Goal: Information Seeking & Learning: Learn about a topic

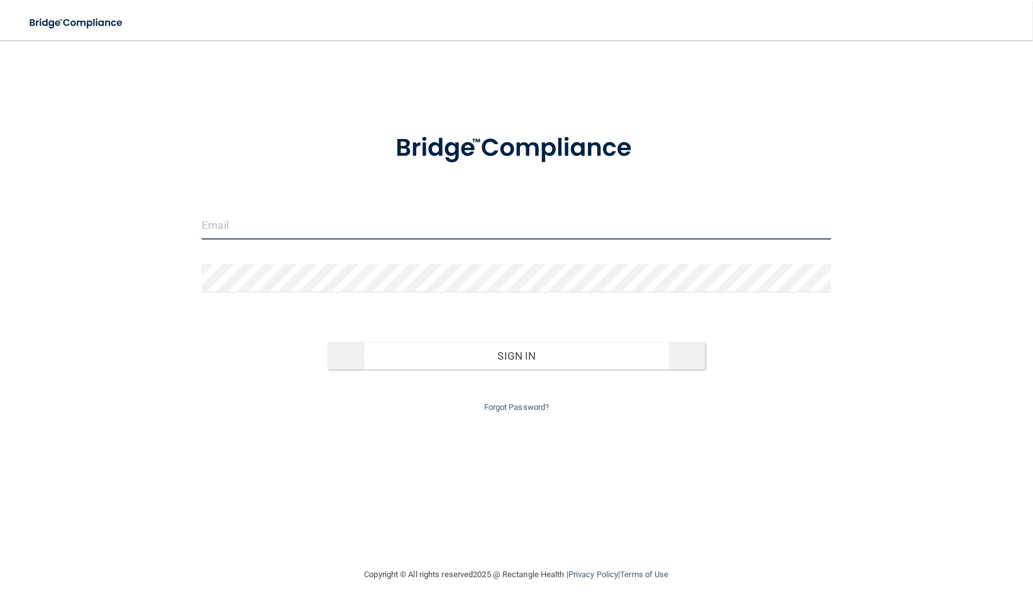
type input "[EMAIL_ADDRESS][DOMAIN_NAME]"
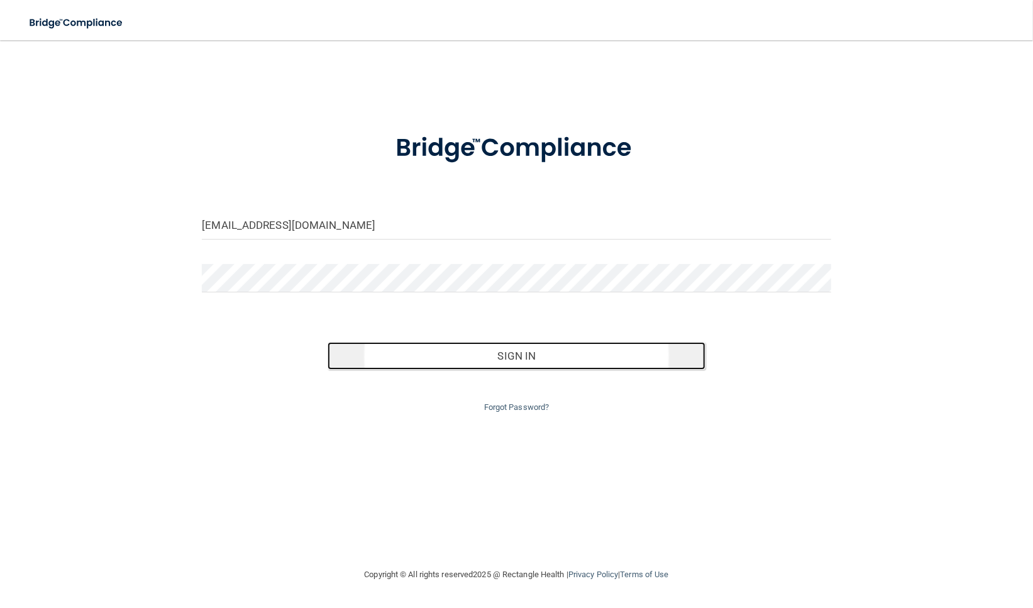
click at [534, 357] on button "Sign In" at bounding box center [516, 356] width 377 height 28
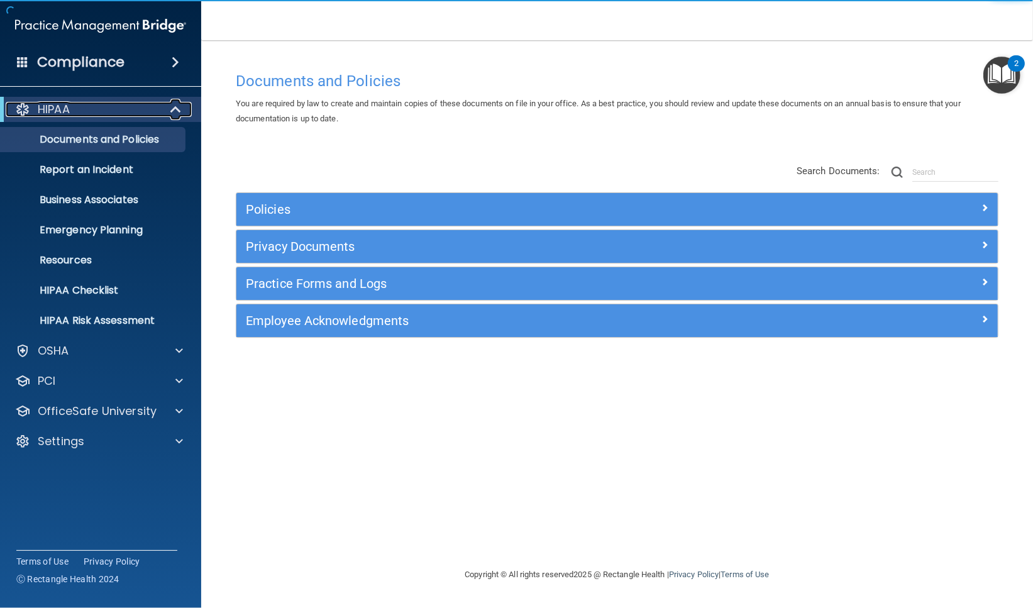
click at [177, 108] on span at bounding box center [177, 109] width 11 height 15
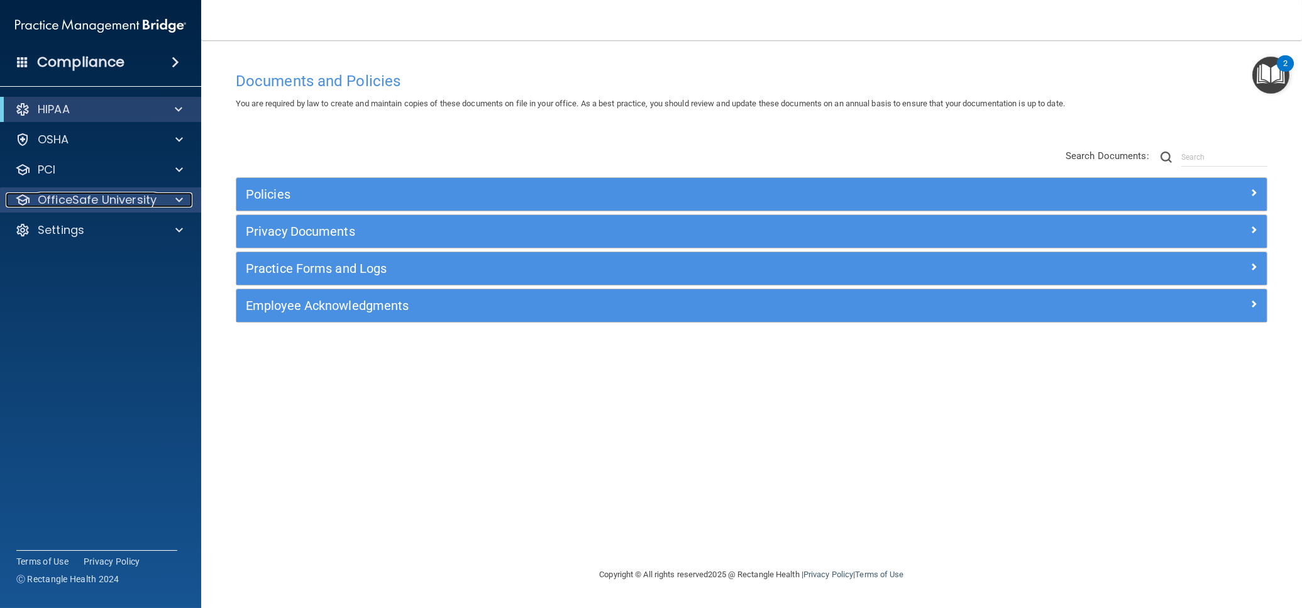
click at [127, 203] on p "OfficeSafe University" at bounding box center [97, 199] width 119 height 15
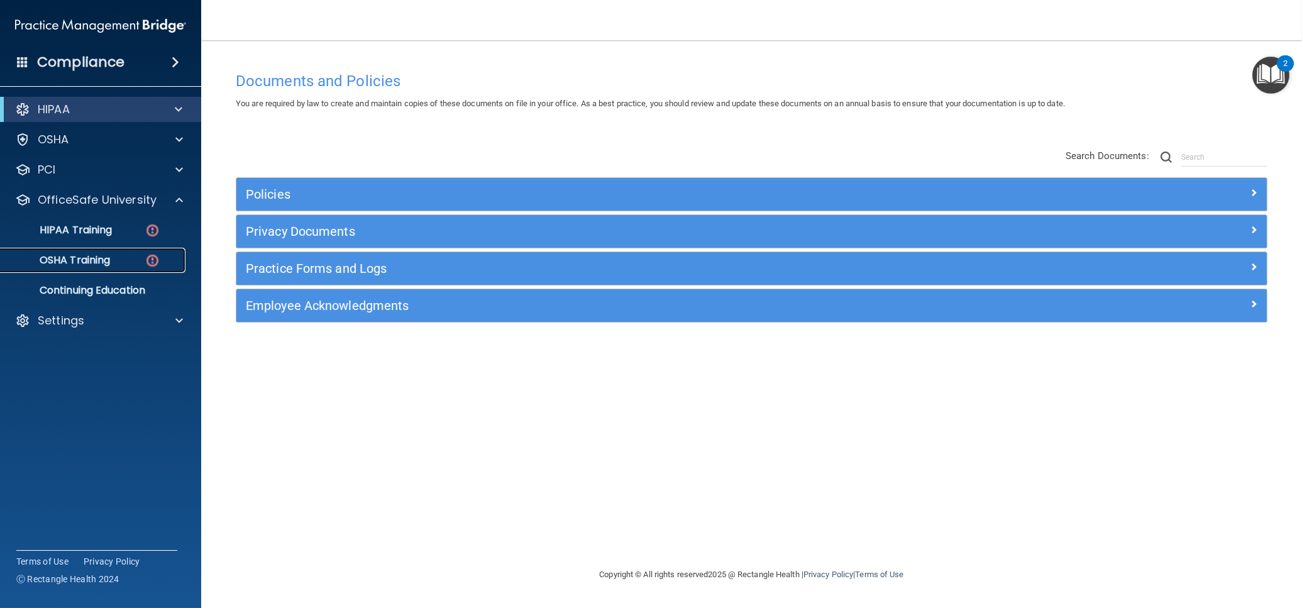
click at [97, 258] on p "OSHA Training" at bounding box center [59, 260] width 102 height 13
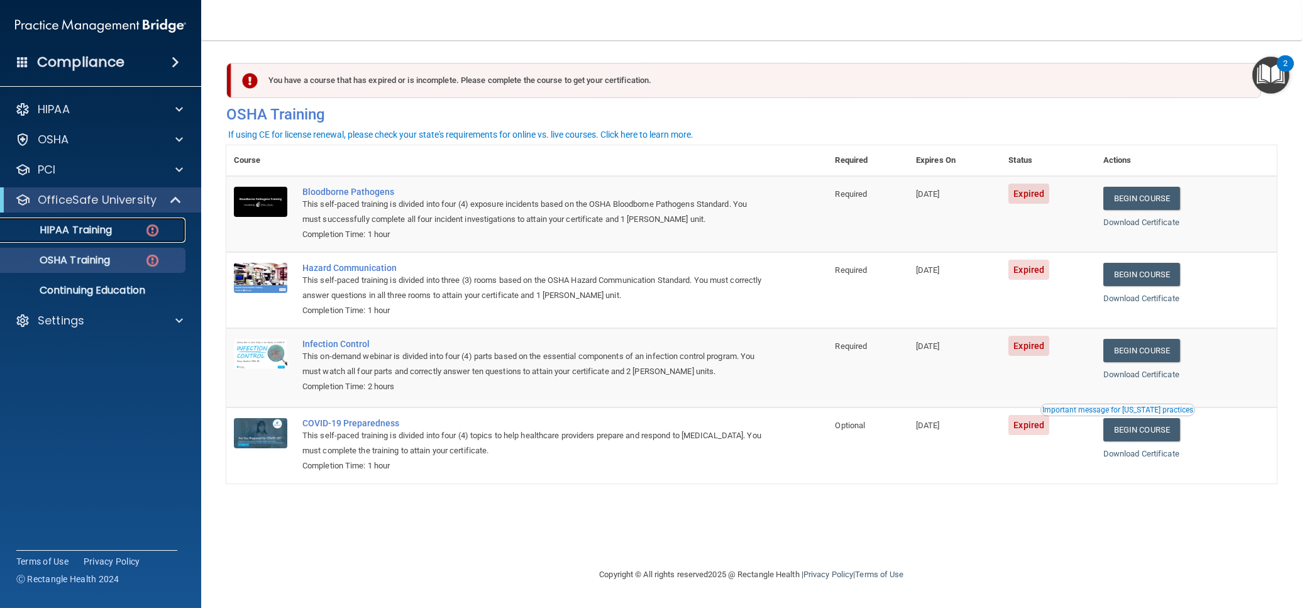
click at [67, 229] on p "HIPAA Training" at bounding box center [60, 230] width 104 height 13
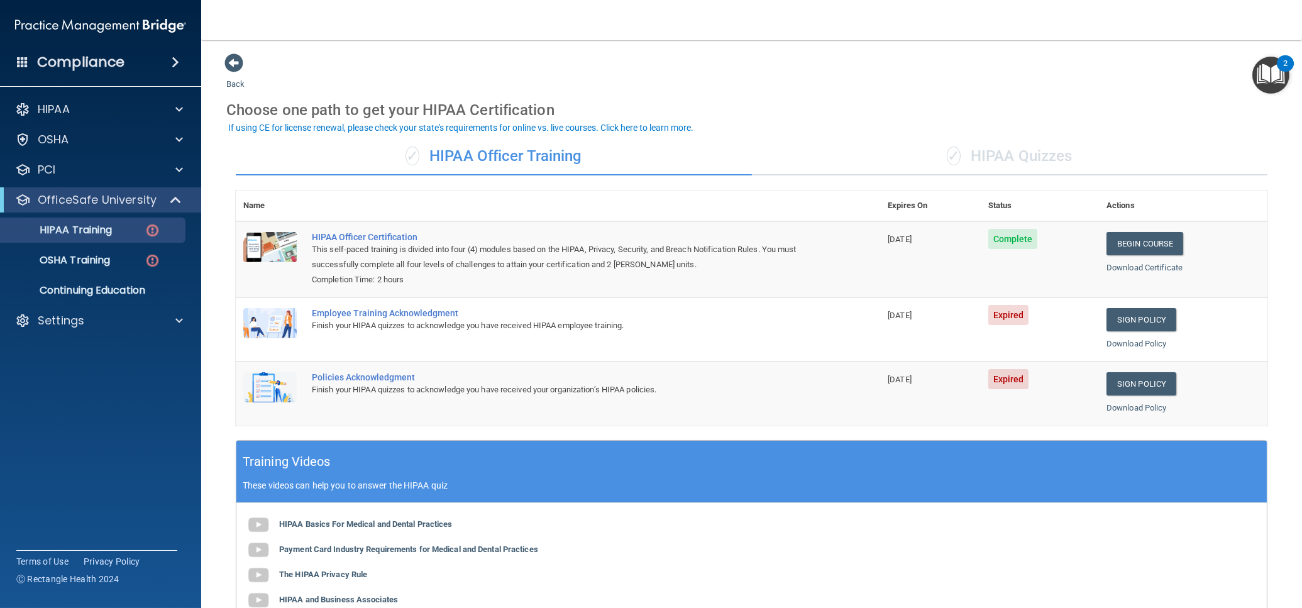
click at [1023, 164] on div "✓ HIPAA Quizzes" at bounding box center [1010, 157] width 516 height 38
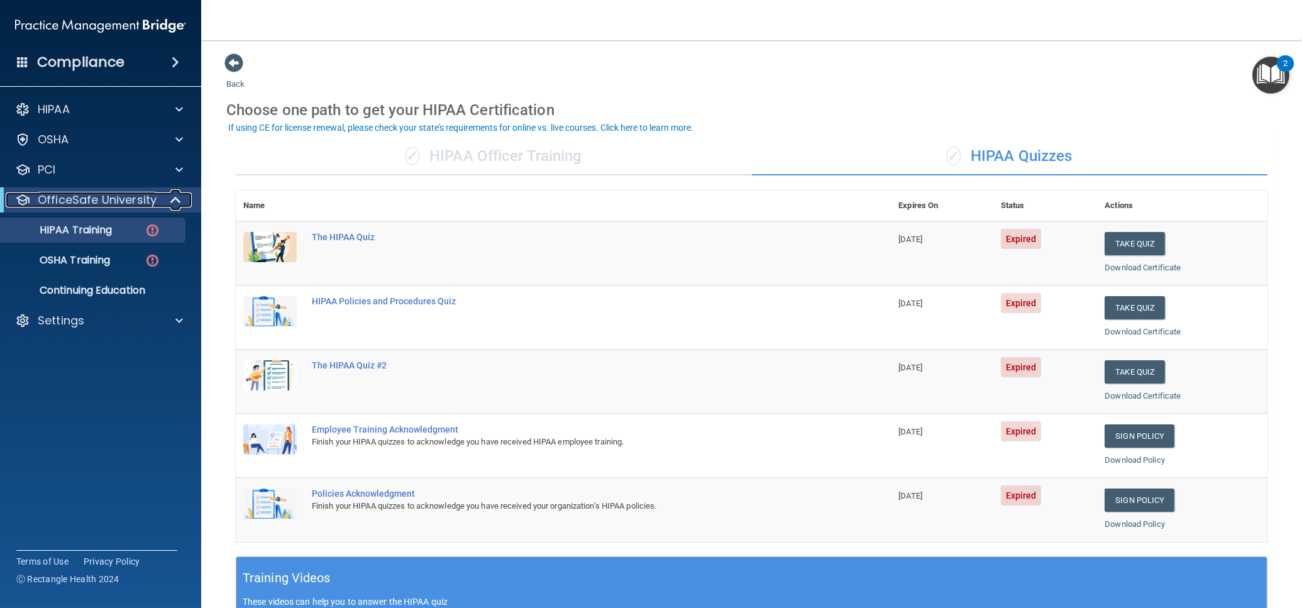
click at [177, 203] on span at bounding box center [177, 199] width 11 height 15
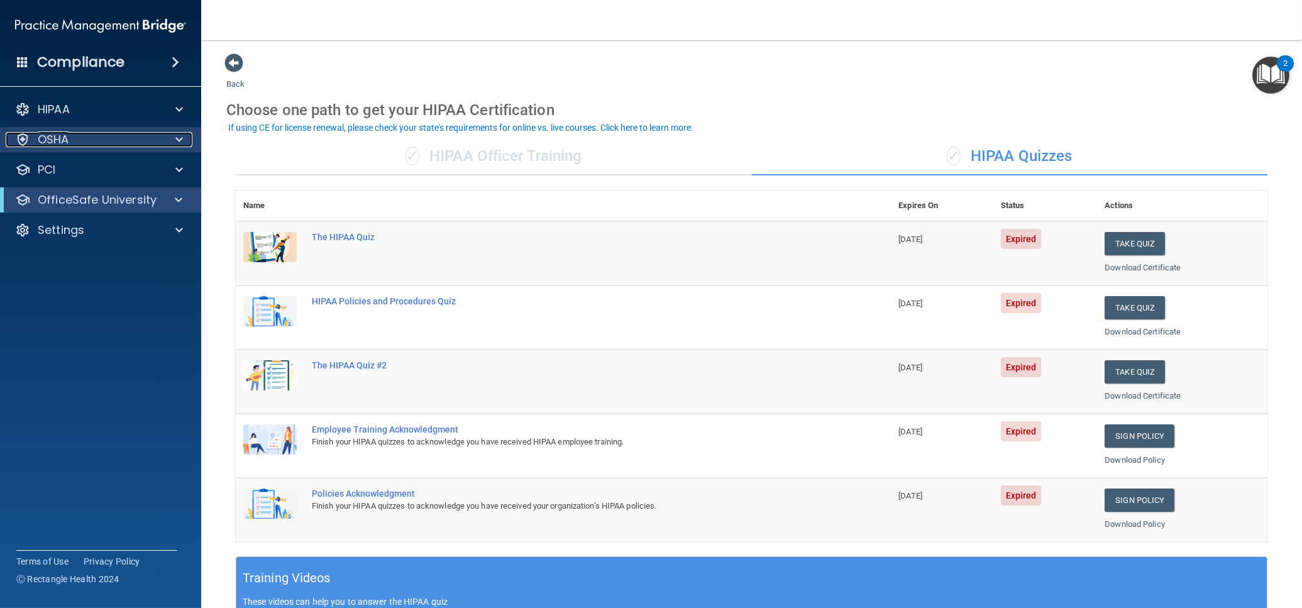
click at [173, 140] on div at bounding box center [177, 139] width 31 height 15
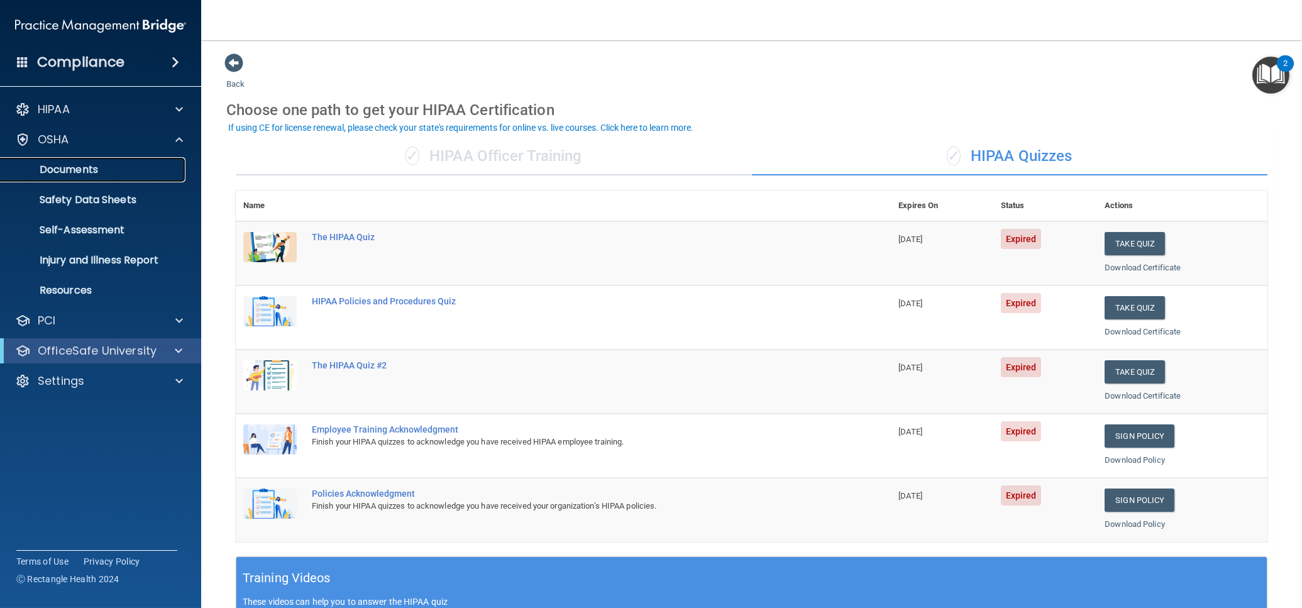
click at [85, 170] on p "Documents" at bounding box center [94, 169] width 172 height 13
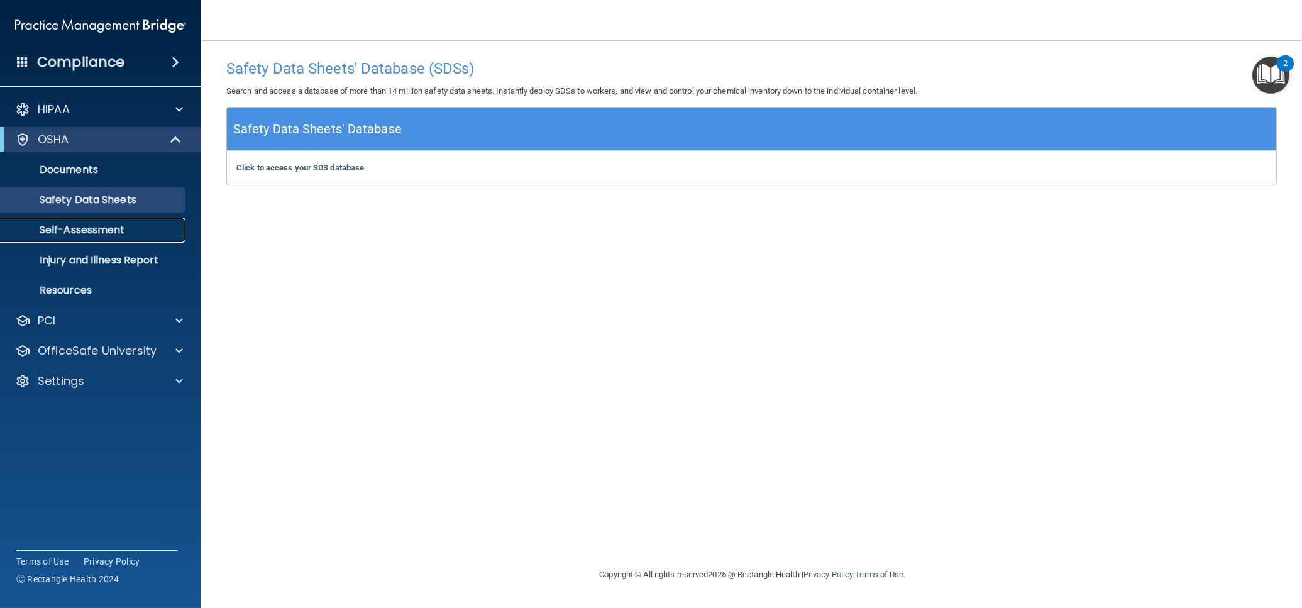
click at [98, 230] on p "Self-Assessment" at bounding box center [94, 230] width 172 height 13
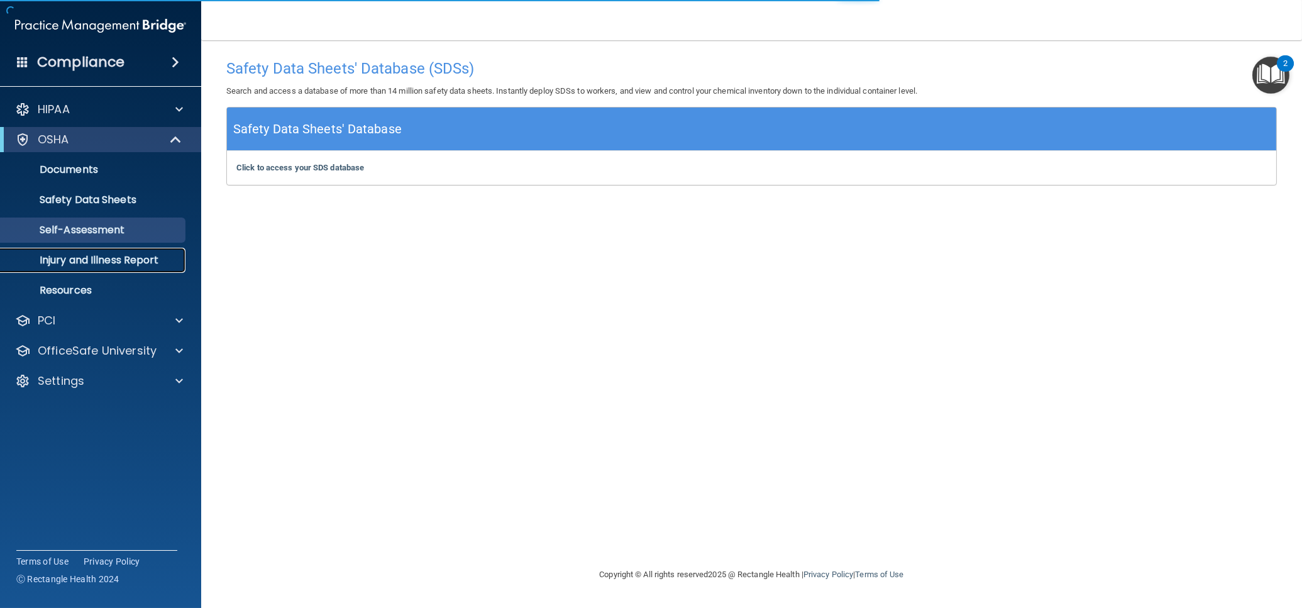
click at [93, 260] on p "Injury and Illness Report" at bounding box center [94, 260] width 172 height 13
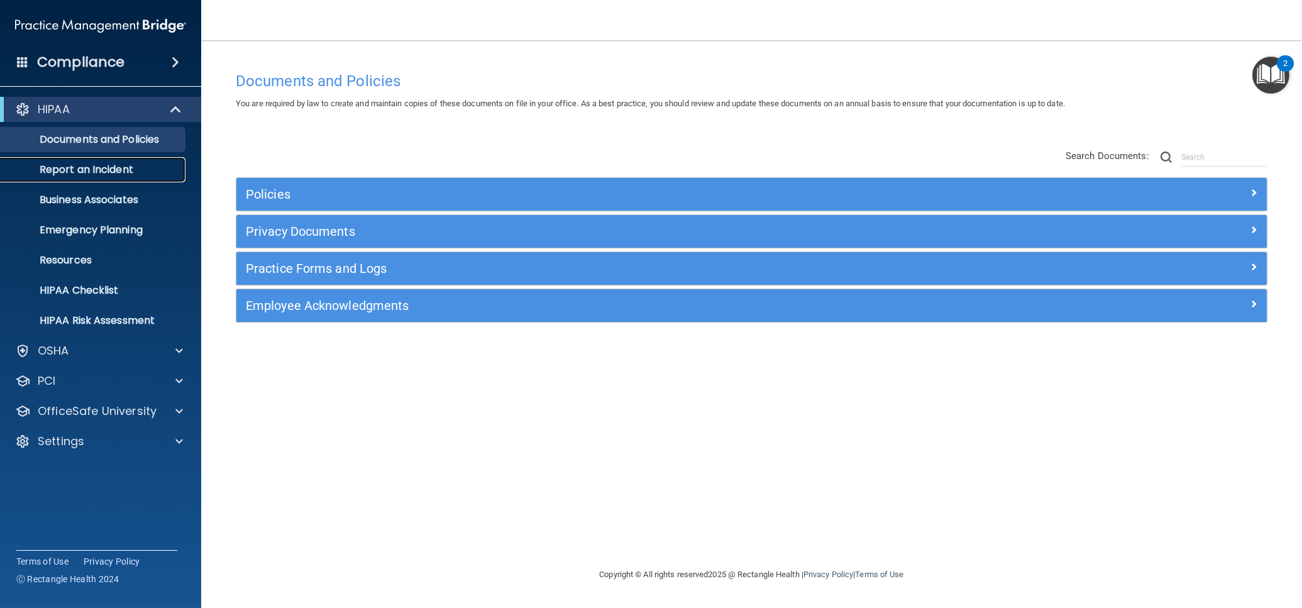
click at [116, 171] on p "Report an Incident" at bounding box center [94, 169] width 172 height 13
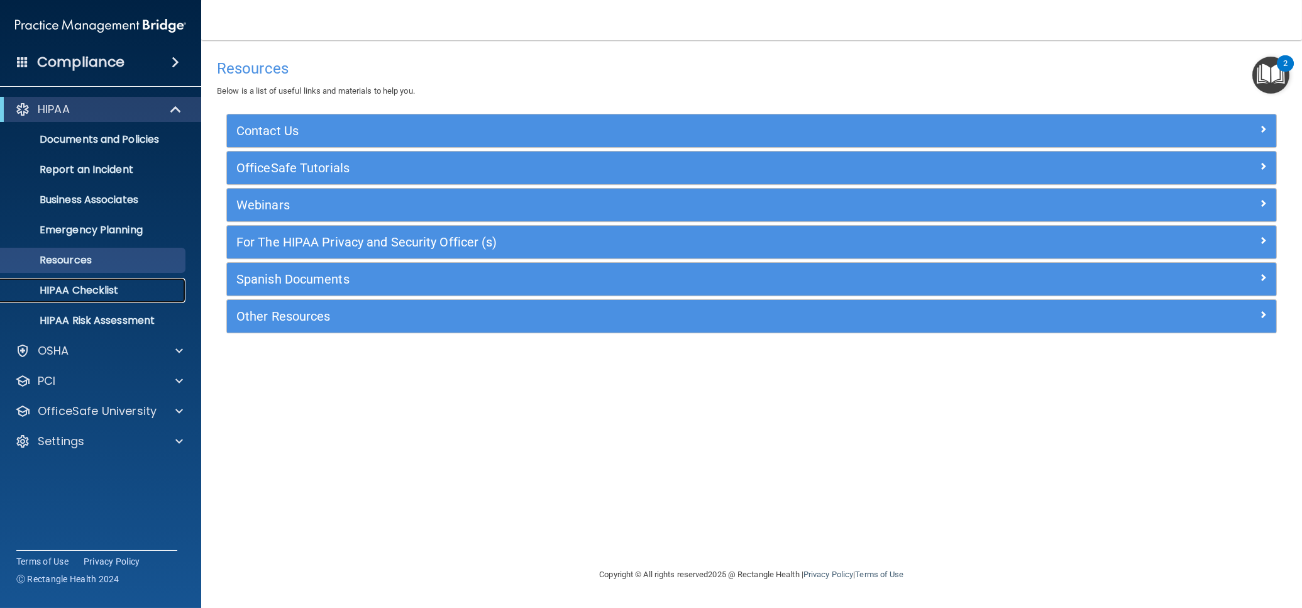
click at [102, 287] on p "HIPAA Checklist" at bounding box center [94, 290] width 172 height 13
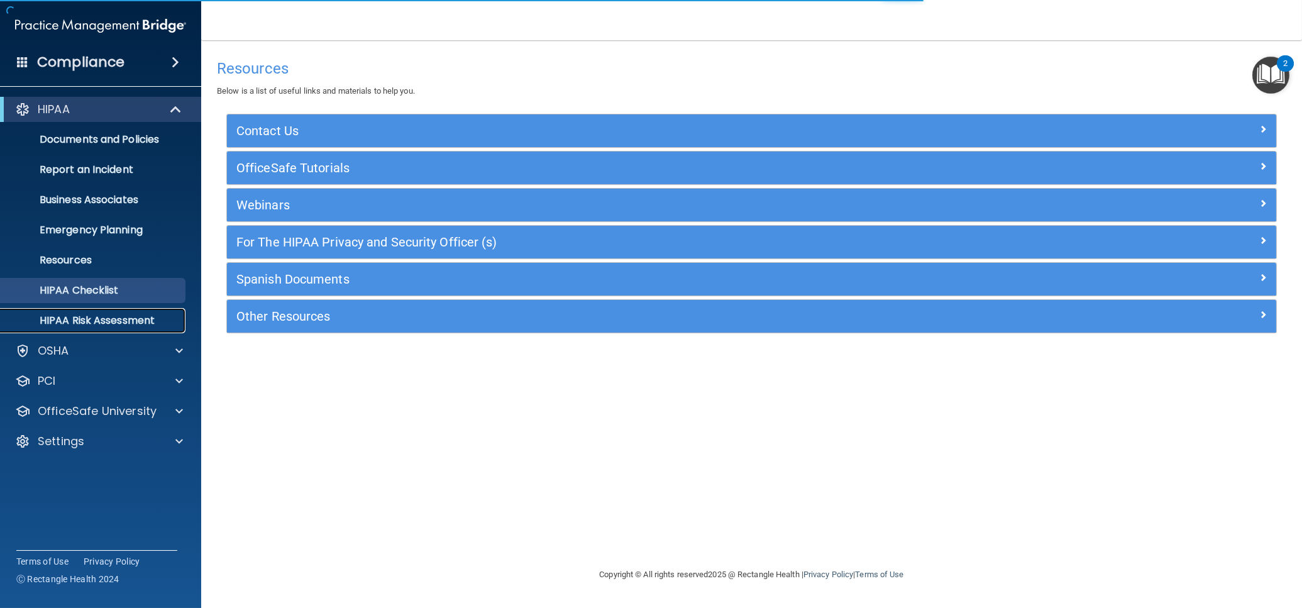
click at [133, 321] on p "HIPAA Risk Assessment" at bounding box center [94, 320] width 172 height 13
